Goal: Task Accomplishment & Management: Use online tool/utility

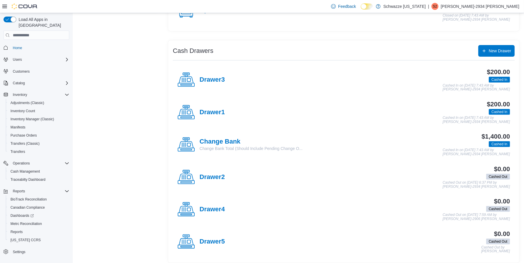
scroll to position [92, 0]
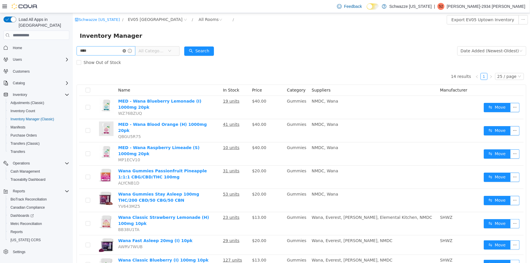
click at [126, 51] on icon "icon: close-circle" at bounding box center [123, 50] width 3 height 3
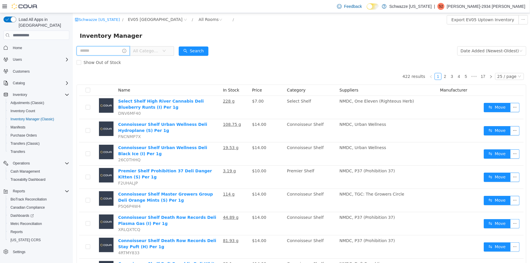
click at [103, 54] on input "text" at bounding box center [102, 50] width 53 height 9
type input "*******"
click at [195, 49] on button "Search" at bounding box center [199, 51] width 30 height 9
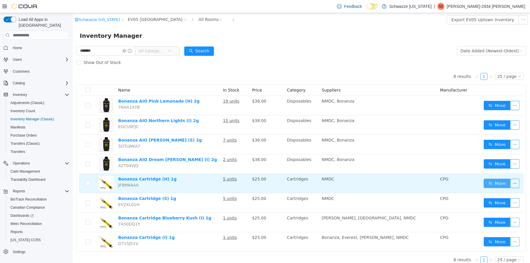
click at [497, 186] on button "Move" at bounding box center [496, 183] width 27 height 9
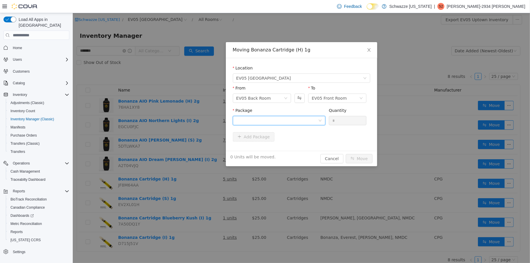
click at [316, 116] on div at bounding box center [277, 120] width 82 height 9
click at [294, 137] on li "9124936355604693 Quantity : 5 Units" at bounding box center [278, 145] width 93 height 16
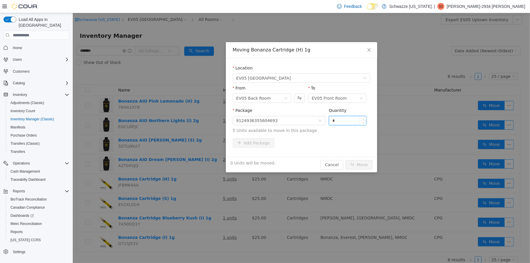
click at [341, 117] on input "*" at bounding box center [347, 120] width 37 height 9
type input "*"
click at [361, 162] on button "Move" at bounding box center [358, 164] width 27 height 9
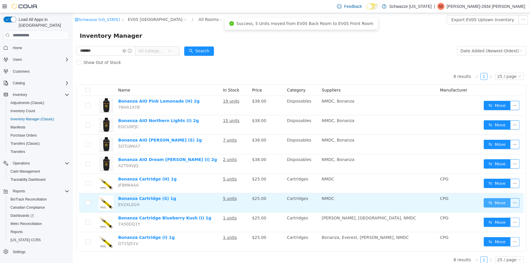
click at [485, 201] on button "Move" at bounding box center [496, 202] width 27 height 9
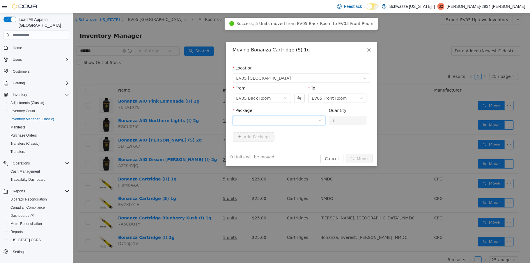
click at [317, 119] on div at bounding box center [277, 120] width 82 height 9
drag, startPoint x: 271, startPoint y: 148, endPoint x: 274, endPoint y: 147, distance: 3.4
click at [271, 148] on li "1692300402440454 Quantity : 5 Units" at bounding box center [278, 145] width 93 height 16
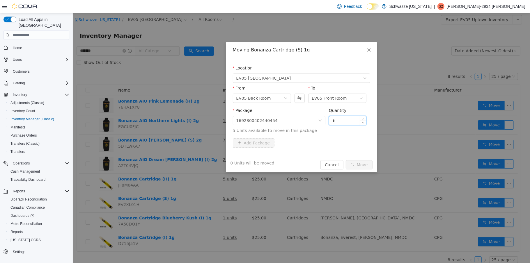
click at [348, 119] on input "*" at bounding box center [347, 120] width 37 height 9
type input "*"
click at [367, 169] on button "Move" at bounding box center [358, 164] width 27 height 9
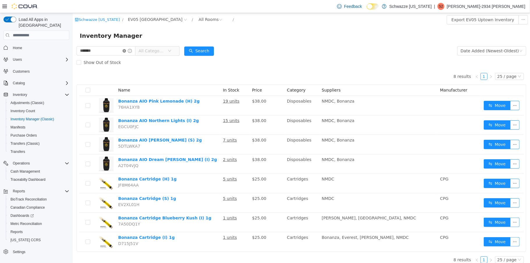
click at [126, 51] on icon "icon: close-circle" at bounding box center [123, 50] width 3 height 3
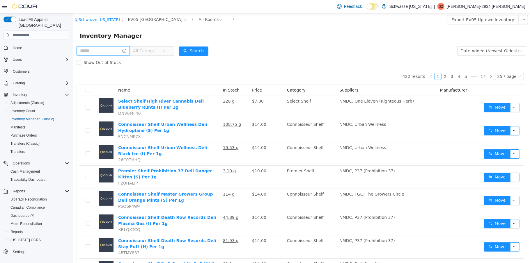
click at [102, 53] on input "text" at bounding box center [102, 50] width 53 height 9
type input "******"
click at [205, 56] on button "Search" at bounding box center [199, 51] width 30 height 9
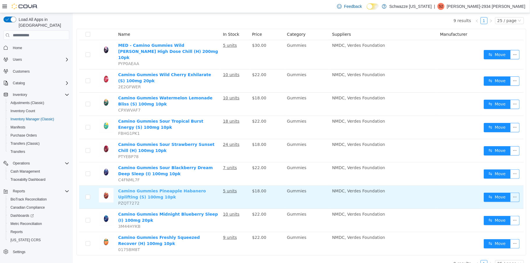
scroll to position [60, 0]
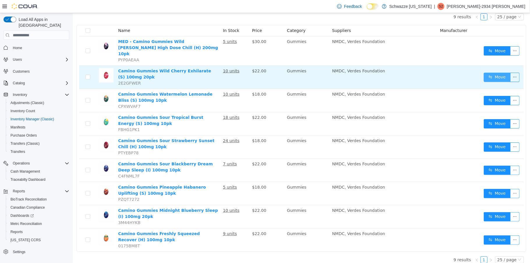
click at [489, 73] on button "Move" at bounding box center [496, 77] width 27 height 9
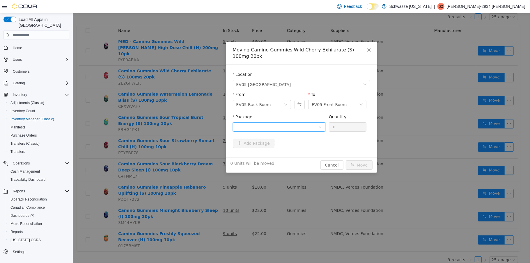
click at [309, 126] on div at bounding box center [277, 127] width 82 height 9
click at [278, 149] on li "4332922417975698 Quantity : 10 Units" at bounding box center [278, 152] width 93 height 16
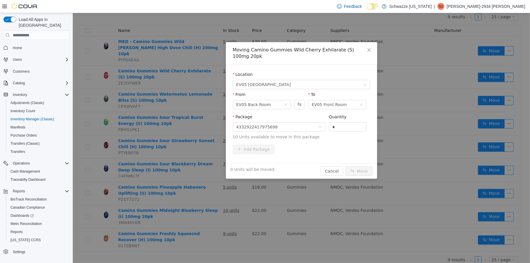
click at [327, 125] on div "Package 4332922417975698 Quantity * 10 Units available to move in this package" at bounding box center [300, 127] width 137 height 26
click at [331, 125] on input "*" at bounding box center [347, 127] width 37 height 9
type input "**"
click at [351, 172] on button "Move" at bounding box center [358, 171] width 27 height 9
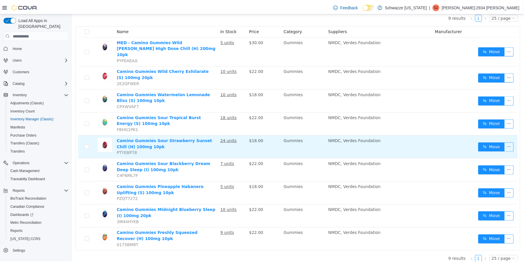
scroll to position [0, 0]
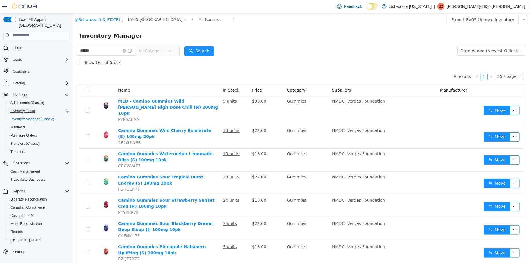
click at [20, 109] on span "Inventory Count" at bounding box center [22, 111] width 25 height 5
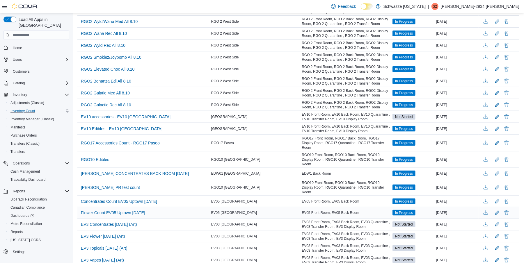
scroll to position [465, 0]
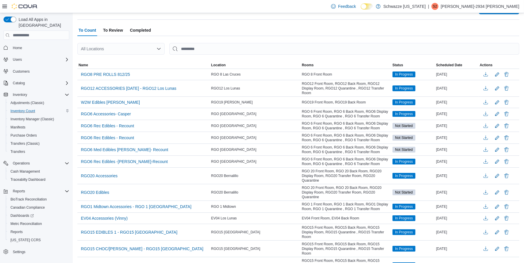
scroll to position [0, 0]
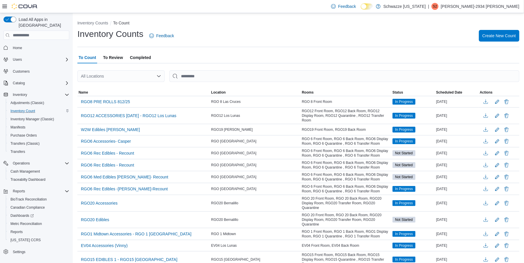
click at [155, 72] on div "All Locations" at bounding box center [120, 76] width 87 height 12
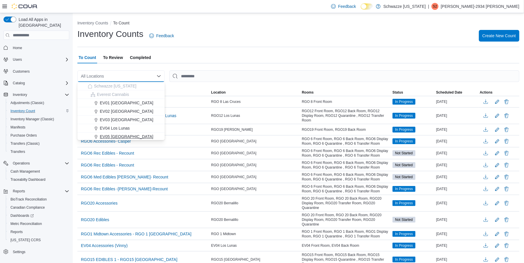
click at [116, 136] on span "EV05 [GEOGRAPHIC_DATA]" at bounding box center [127, 137] width 54 height 6
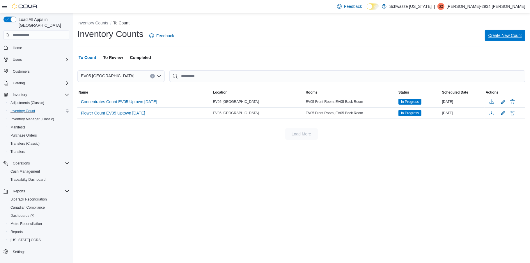
click at [512, 38] on span "Create New Count" at bounding box center [504, 36] width 33 height 6
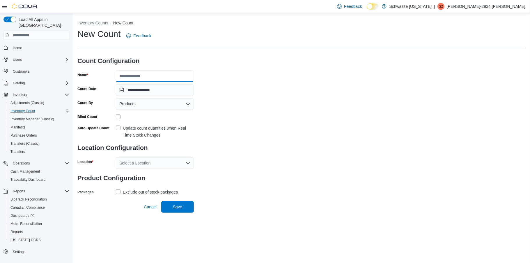
click at [149, 78] on input "Name" at bounding box center [155, 76] width 78 height 12
type input "*******"
click at [120, 128] on label "Update count quantities when Real Time Stock Changes" at bounding box center [155, 132] width 78 height 14
click at [180, 164] on div "Select a Location" at bounding box center [155, 163] width 78 height 12
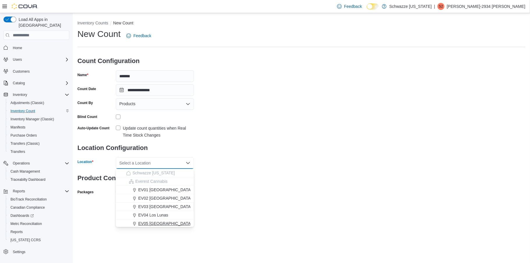
click at [164, 222] on div "EV05 [GEOGRAPHIC_DATA]" at bounding box center [158, 224] width 64 height 6
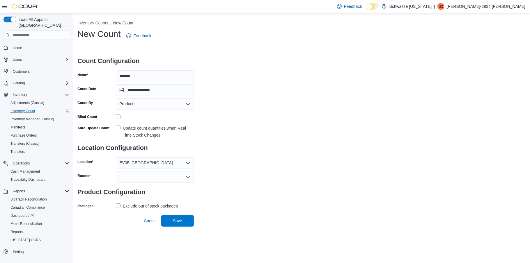
click at [233, 172] on div "**********" at bounding box center [301, 119] width 448 height 182
click at [118, 206] on label "Exclude out of stock packages" at bounding box center [147, 206] width 62 height 7
click at [186, 178] on icon "Open list of options" at bounding box center [188, 177] width 5 height 5
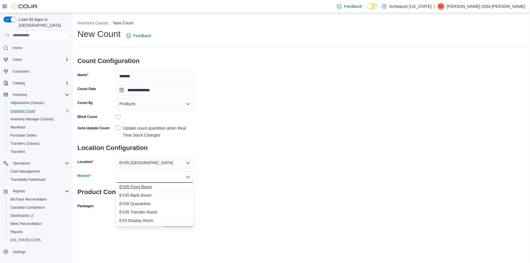
click at [164, 190] on span "EV05 Front Room" at bounding box center [154, 187] width 71 height 6
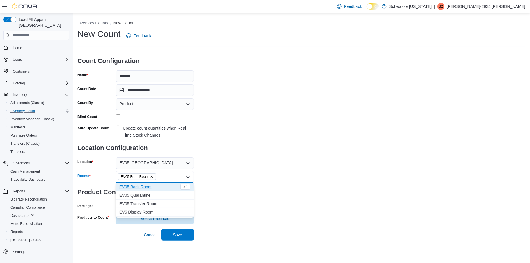
click at [157, 188] on span "EV05 Back Room" at bounding box center [149, 187] width 60 height 6
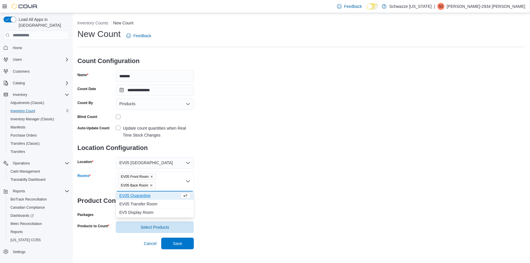
click at [237, 157] on div "**********" at bounding box center [301, 130] width 448 height 205
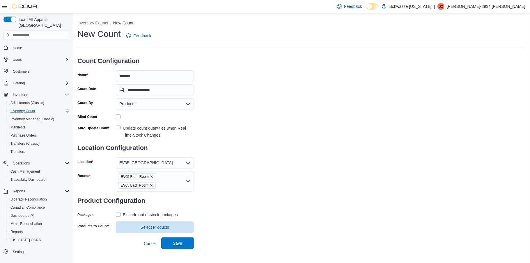
click at [179, 242] on span "Save" at bounding box center [177, 244] width 9 height 6
click at [167, 225] on span "Select Products" at bounding box center [155, 227] width 29 height 6
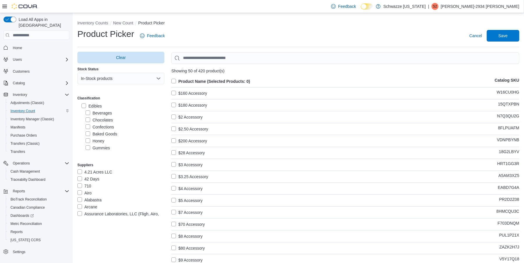
scroll to position [223, 0]
click at [83, 104] on label "Edibles" at bounding box center [91, 105] width 20 height 7
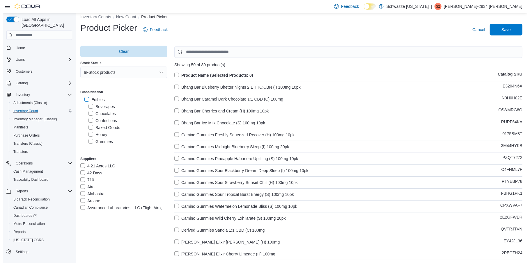
scroll to position [0, 0]
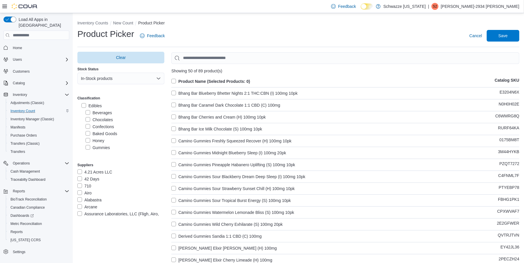
click at [175, 82] on label "Product Name (Selected Products: 0)" at bounding box center [210, 81] width 79 height 7
click at [508, 36] on span "Save" at bounding box center [502, 36] width 9 height 6
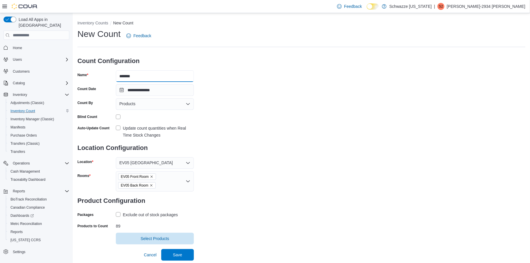
click at [142, 77] on input "*******" at bounding box center [155, 76] width 78 height 12
type input "*"
type input "**********"
click at [174, 254] on span "Save" at bounding box center [177, 255] width 9 height 6
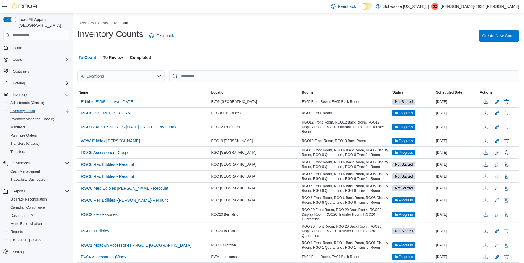
click at [160, 79] on div "All Locations" at bounding box center [120, 76] width 87 height 12
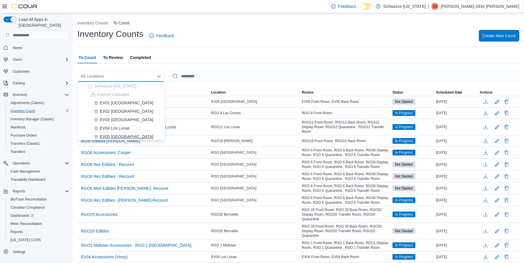
click at [125, 136] on div "EV05 [GEOGRAPHIC_DATA]" at bounding box center [124, 137] width 73 height 6
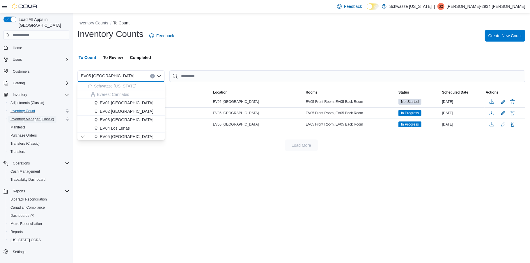
click at [27, 117] on span "Inventory Manager (Classic)" at bounding box center [32, 119] width 44 height 5
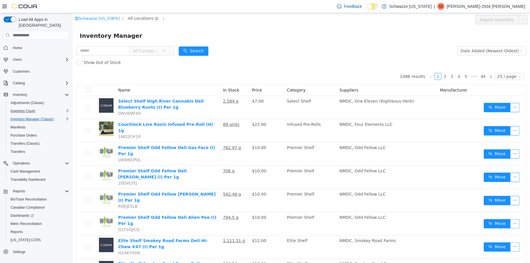
click at [142, 15] on span "All Locations" at bounding box center [140, 18] width 26 height 6
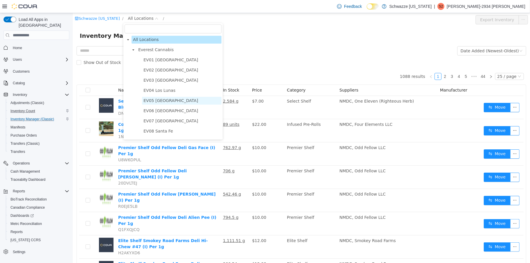
click at [162, 98] on span "EV05 [GEOGRAPHIC_DATA]" at bounding box center [170, 100] width 55 height 5
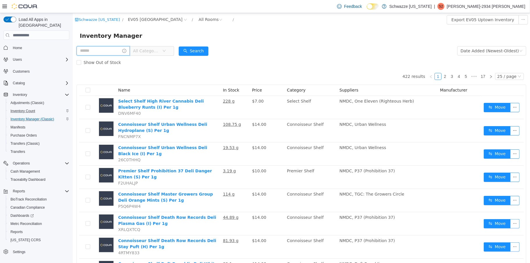
click at [92, 51] on input "text" at bounding box center [102, 50] width 53 height 9
type input "**********"
click at [211, 51] on button "Search" at bounding box center [199, 51] width 30 height 9
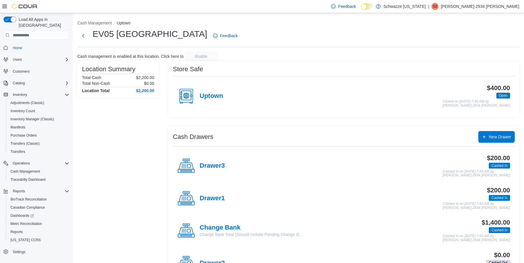
scroll to position [92, 0]
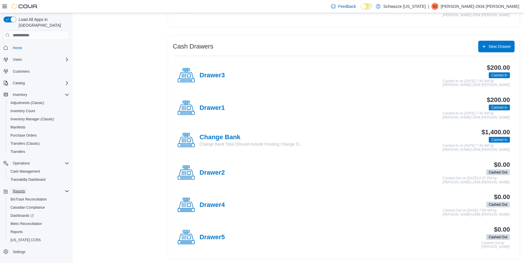
click at [24, 189] on span "Reports" at bounding box center [19, 191] width 12 height 5
click at [19, 230] on span "Reports" at bounding box center [16, 232] width 12 height 5
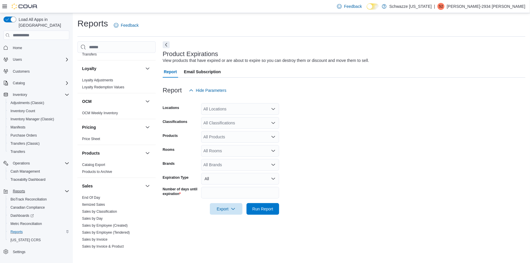
scroll to position [281, 0]
click at [94, 196] on link "End Of Day" at bounding box center [91, 197] width 18 height 4
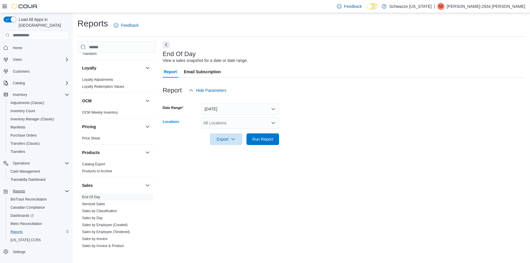
click at [273, 122] on icon "Open list of options" at bounding box center [273, 123] width 5 height 5
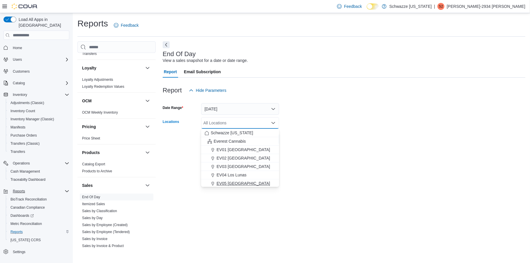
click at [234, 182] on span "EV05 [GEOGRAPHIC_DATA]" at bounding box center [243, 184] width 54 height 6
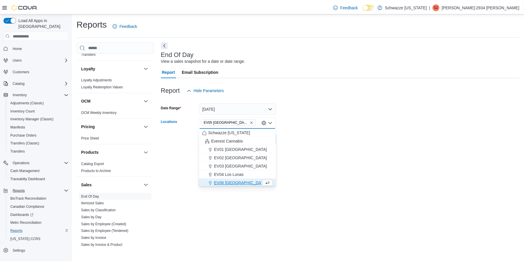
scroll to position [1, 0]
click at [326, 120] on form "Date Range Today Locations EV05 Uptown Combo box. Selected. EV05 Uptown. Press …" at bounding box center [344, 120] width 362 height 49
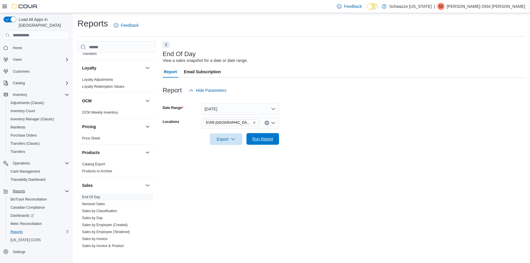
click at [268, 141] on span "Run Report" at bounding box center [262, 139] width 21 height 6
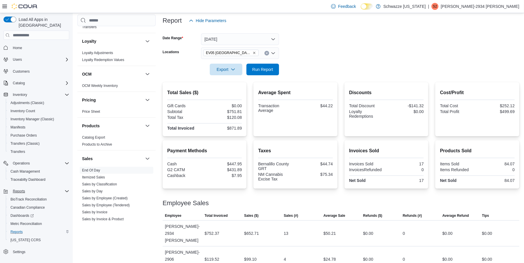
scroll to position [70, 0]
click at [262, 70] on span "Run Report" at bounding box center [262, 69] width 21 height 6
